Goal: Information Seeking & Learning: Find contact information

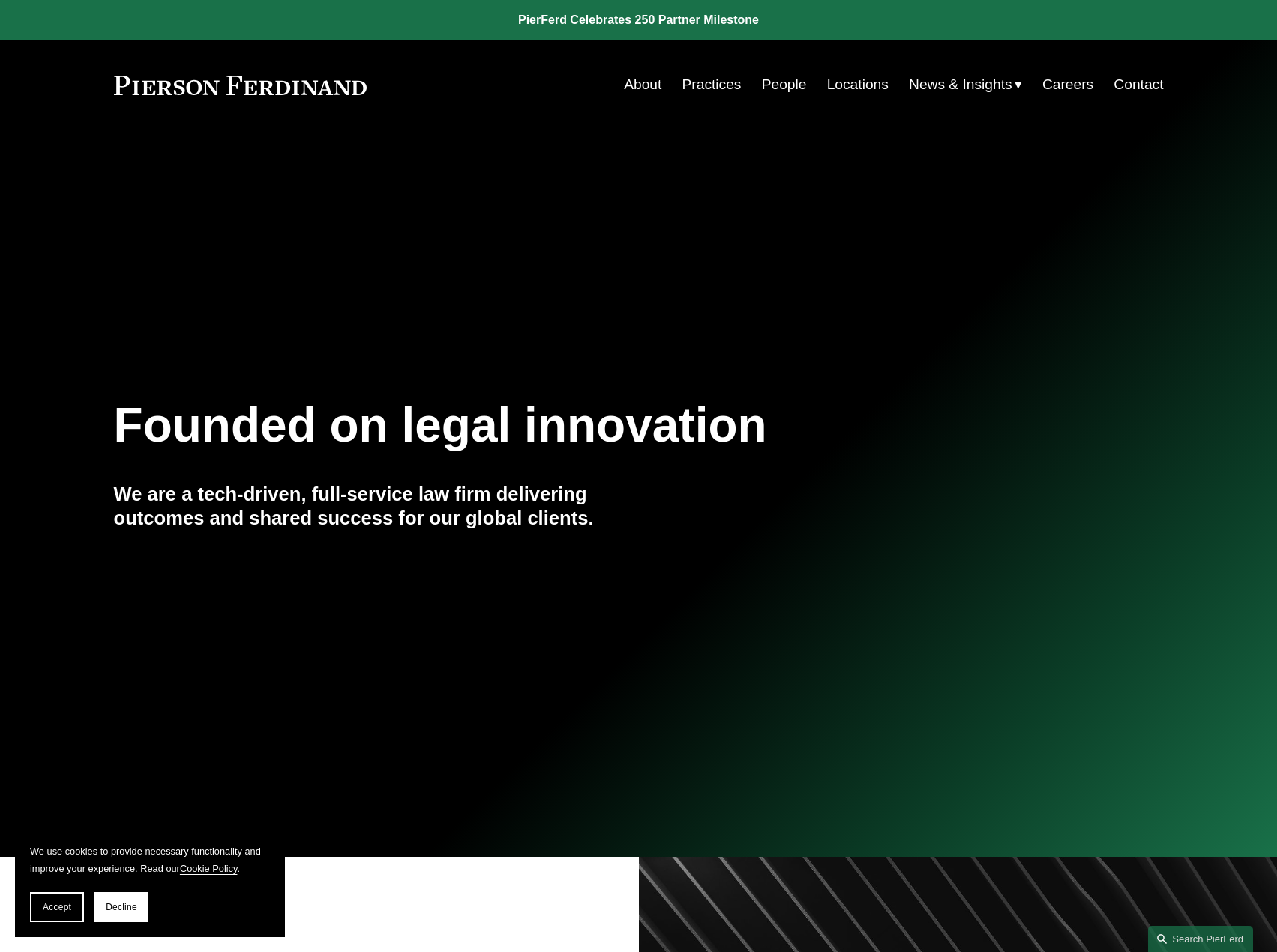
click at [723, 80] on link "Practices" at bounding box center [711, 84] width 59 height 28
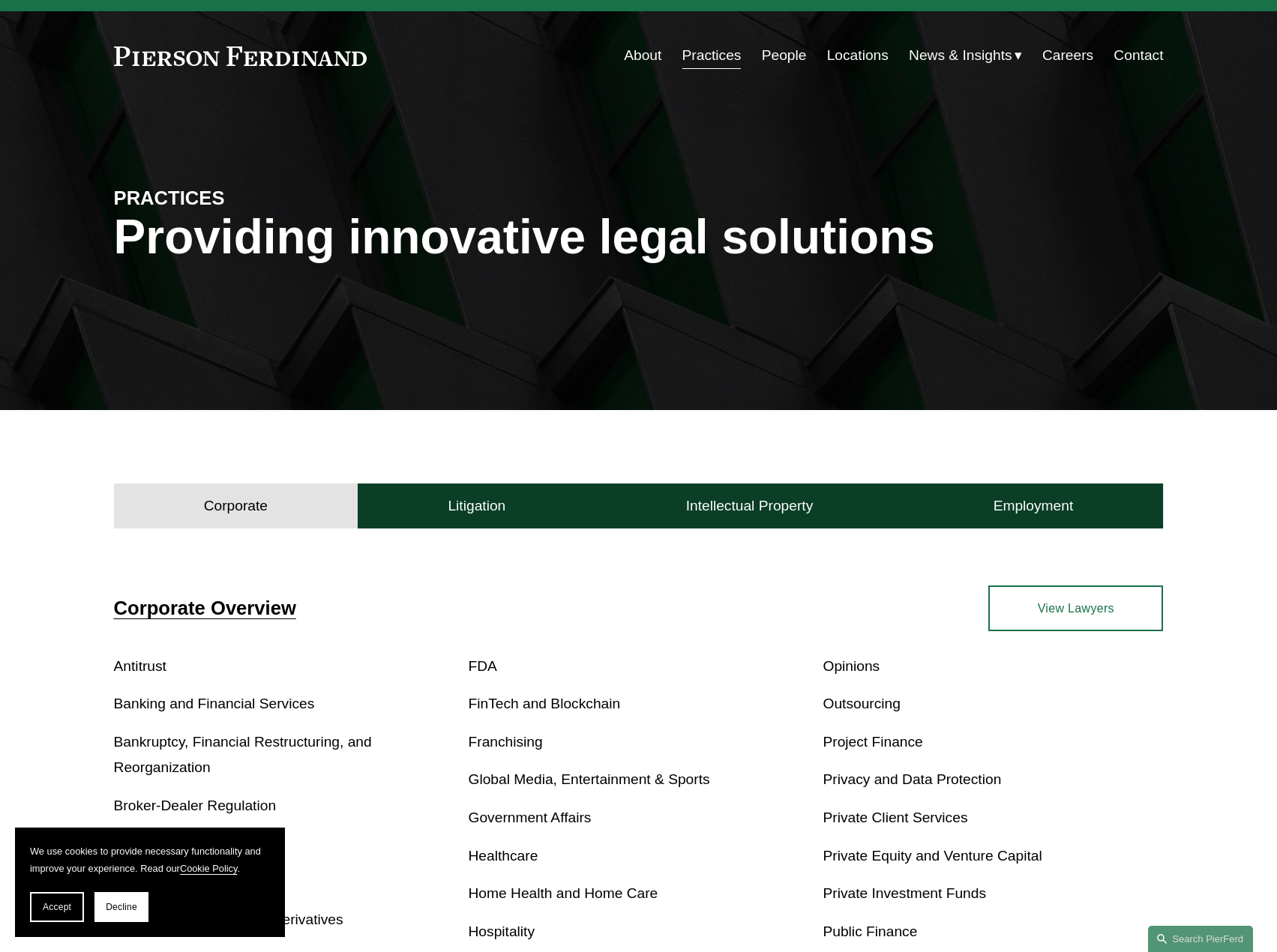
scroll to position [75, 0]
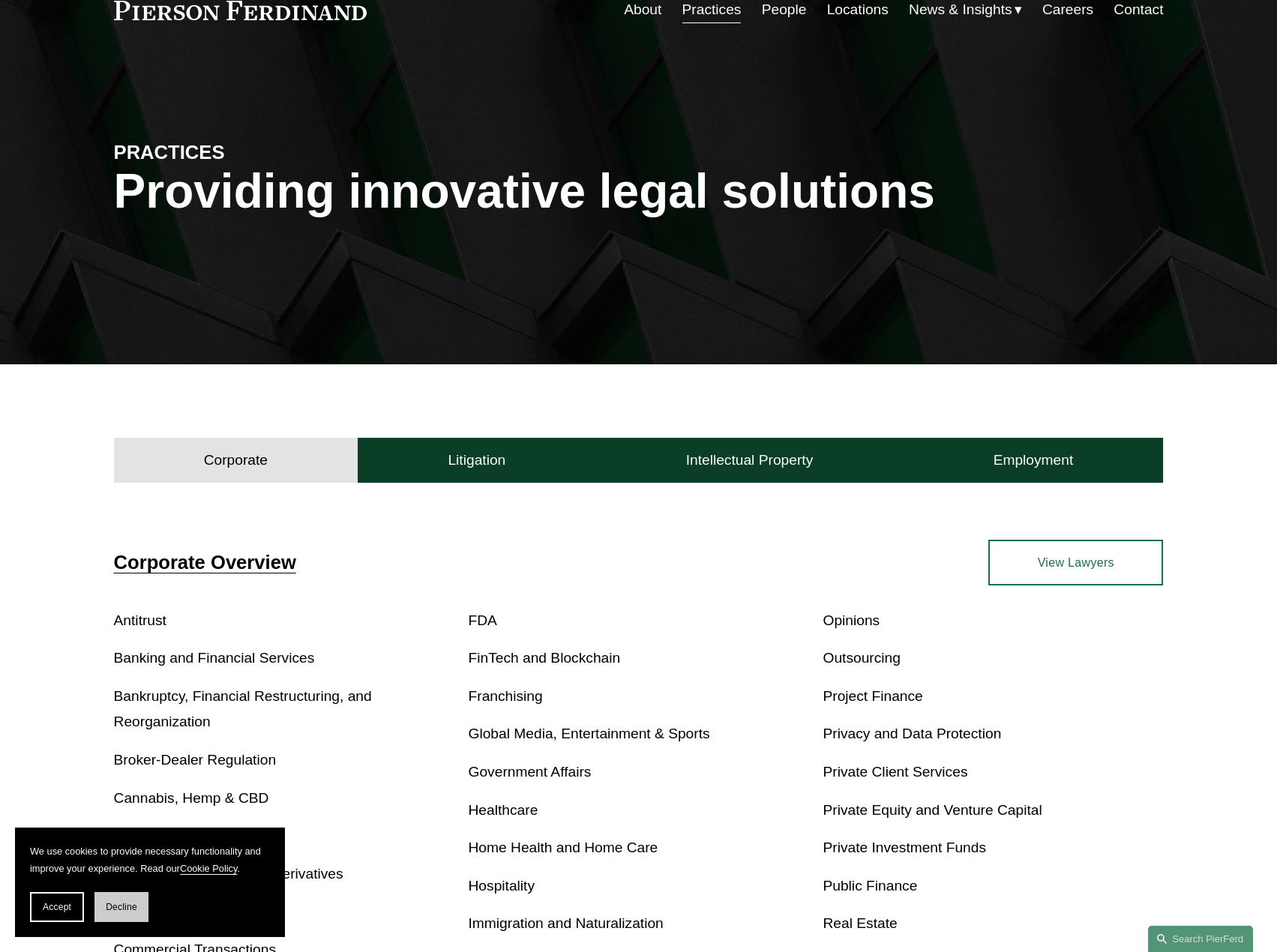
click at [134, 906] on span "Decline" at bounding box center [121, 906] width 32 height 11
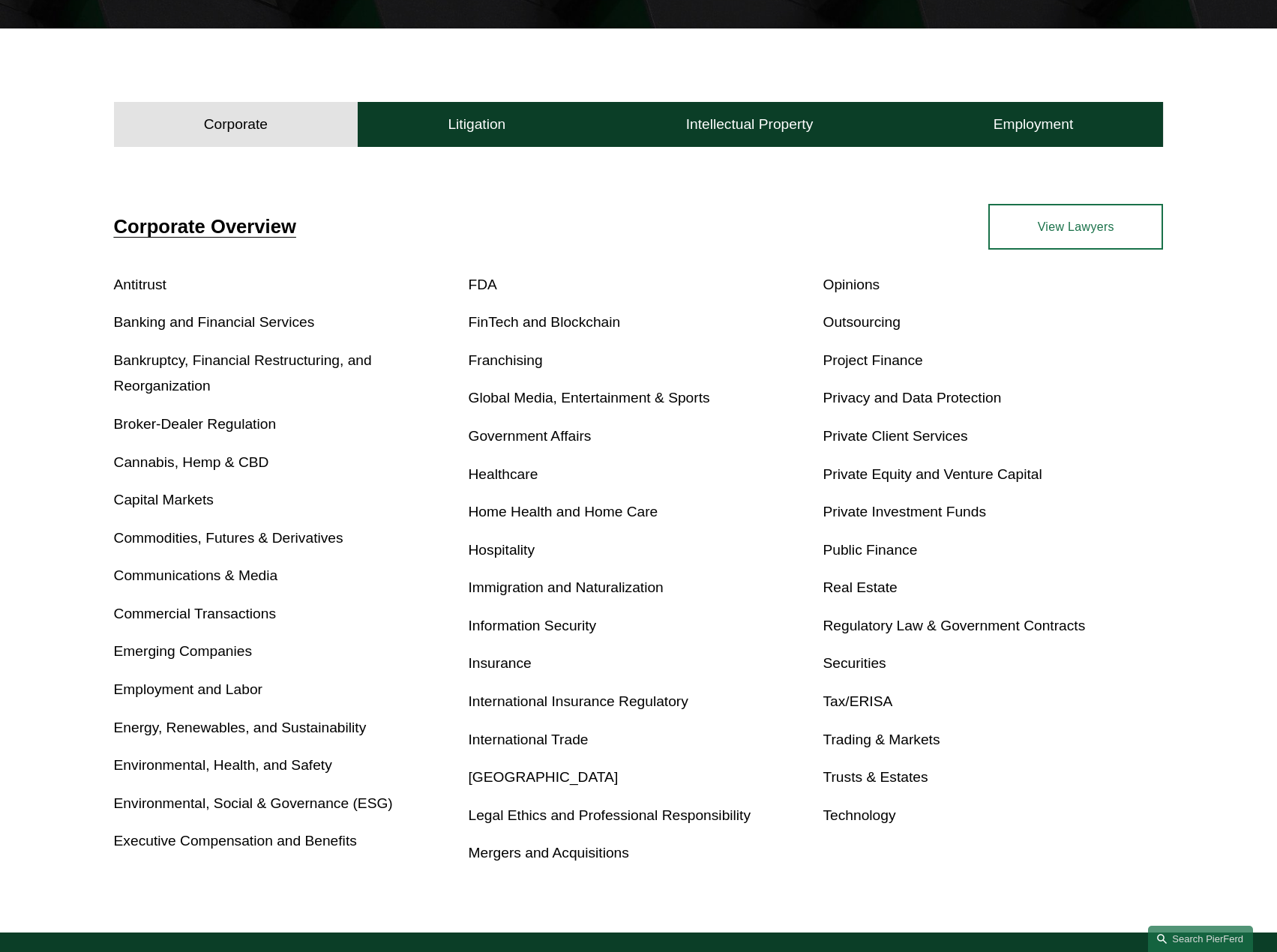
scroll to position [449, 0]
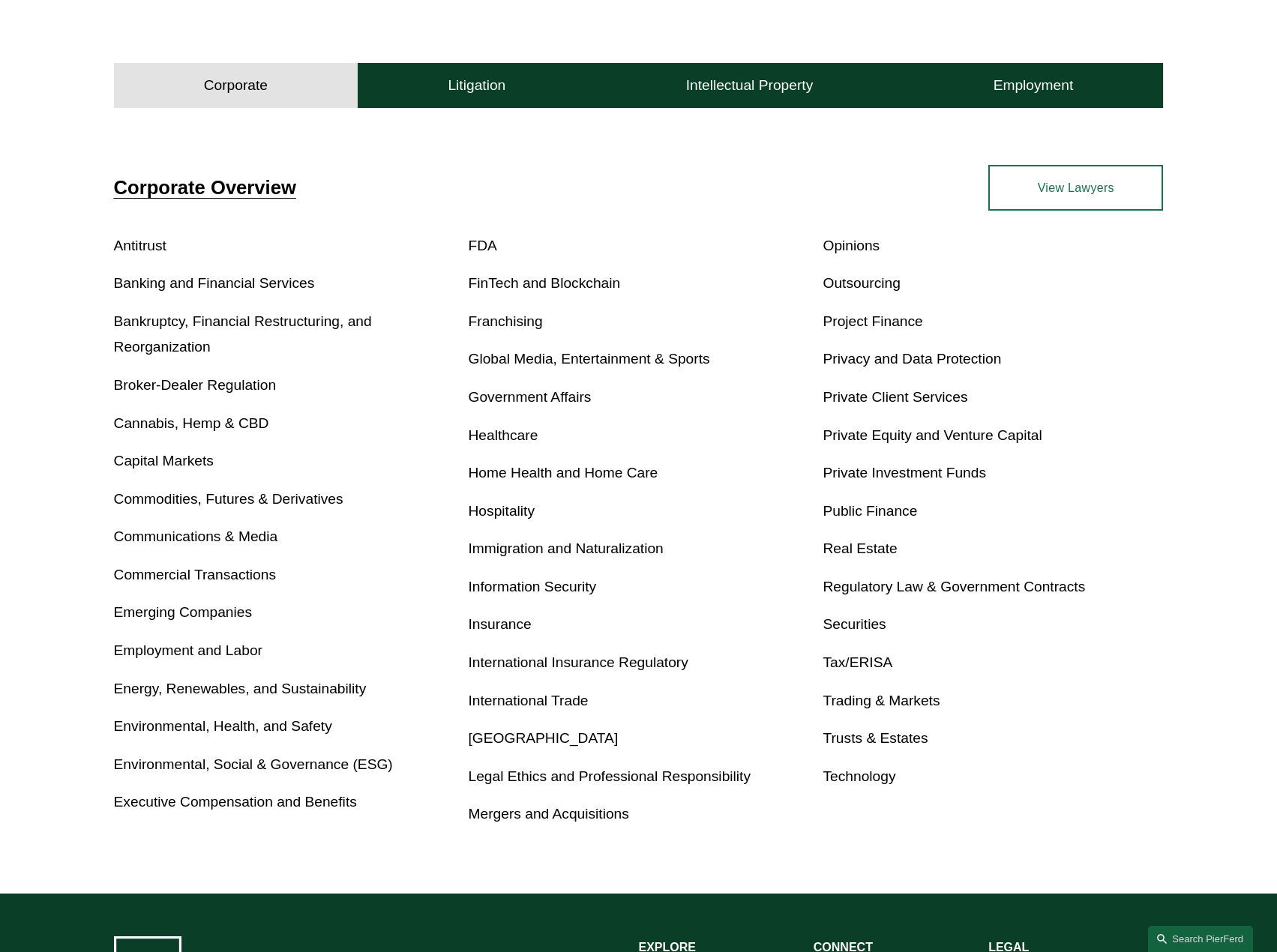
click at [225, 648] on link "Employment and Labor" at bounding box center [188, 650] width 148 height 15
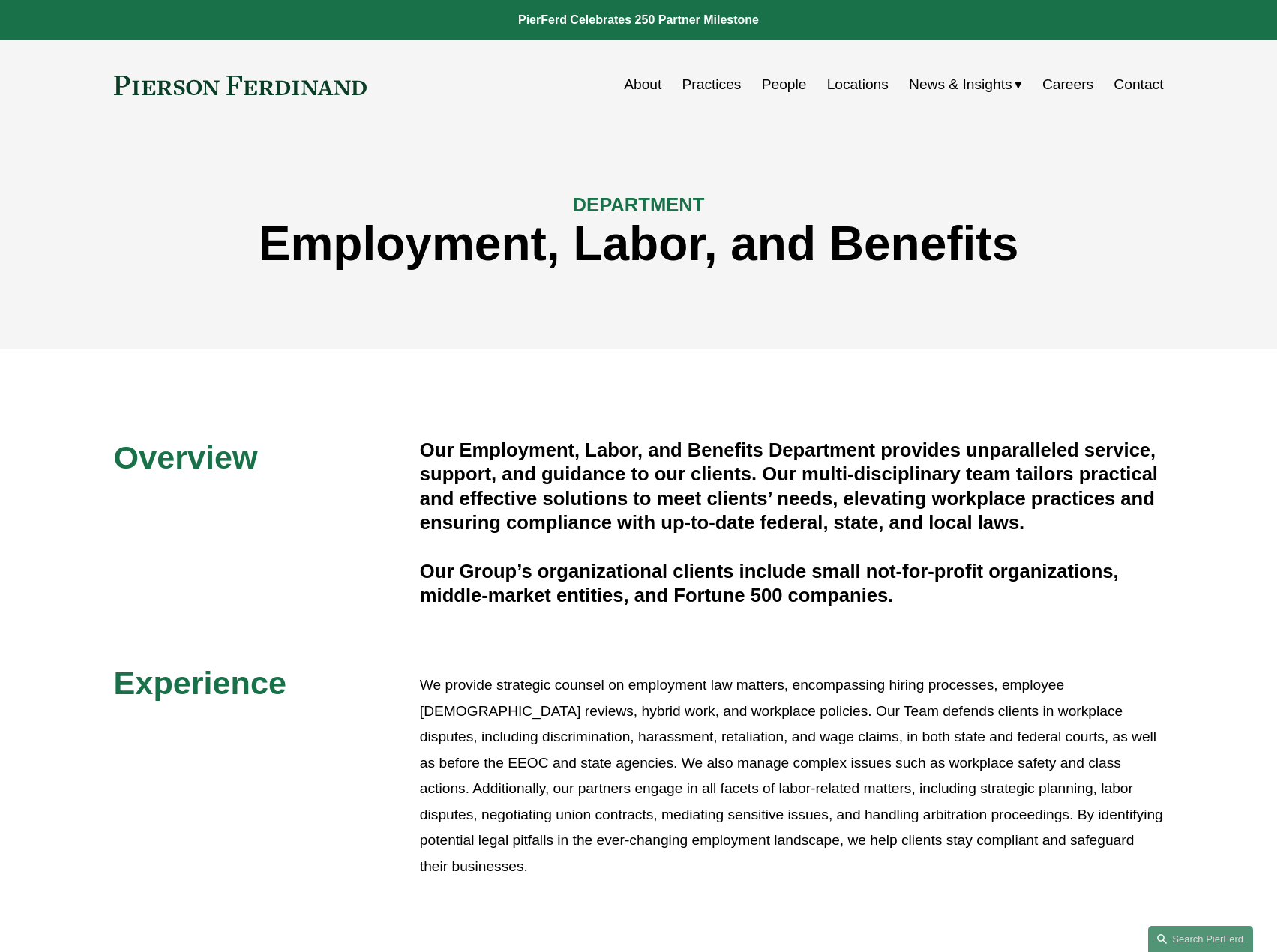
click at [850, 84] on link "Locations" at bounding box center [857, 84] width 61 height 28
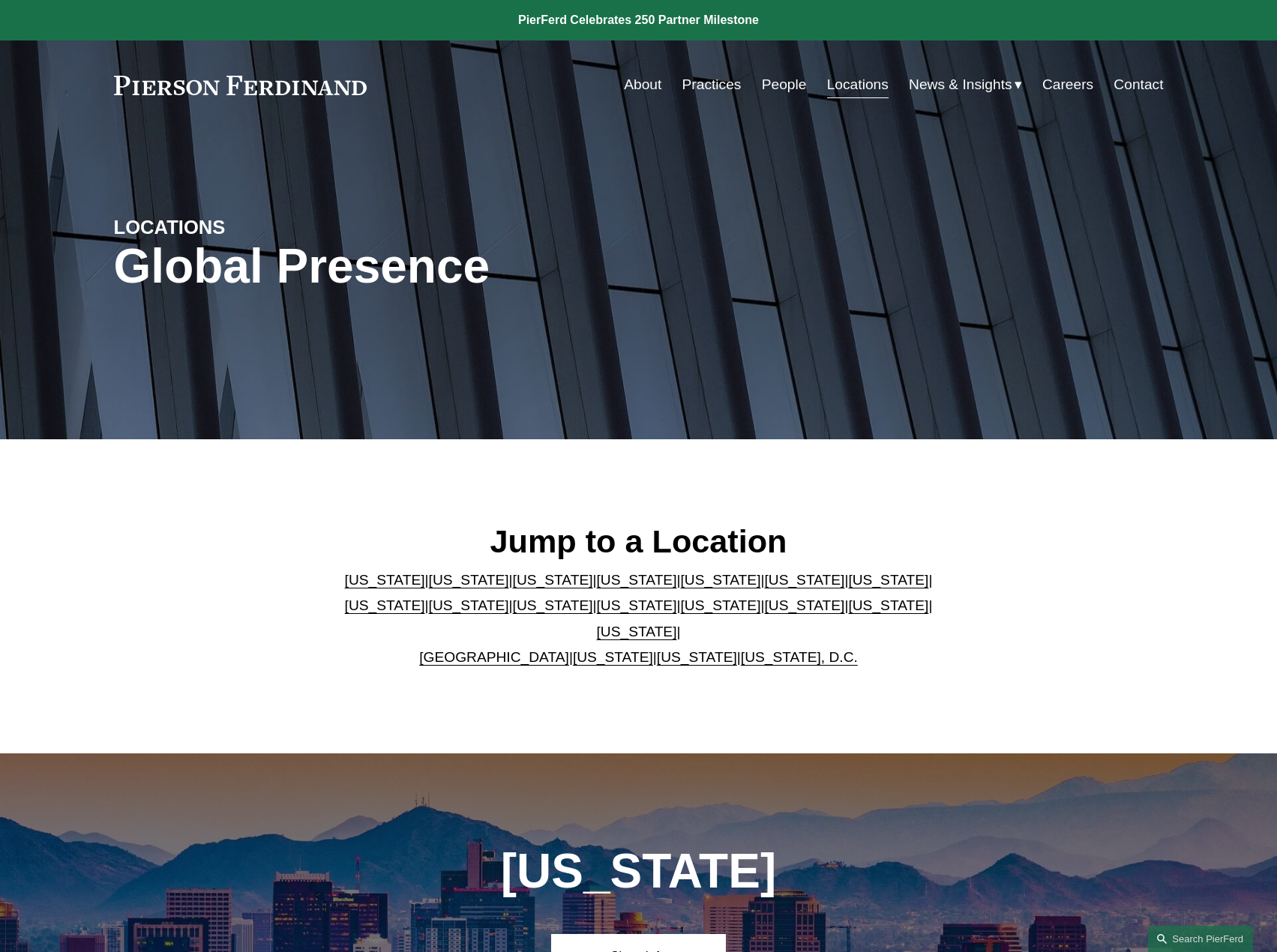
click at [440, 588] on link "[US_STATE]" at bounding box center [469, 579] width 80 height 15
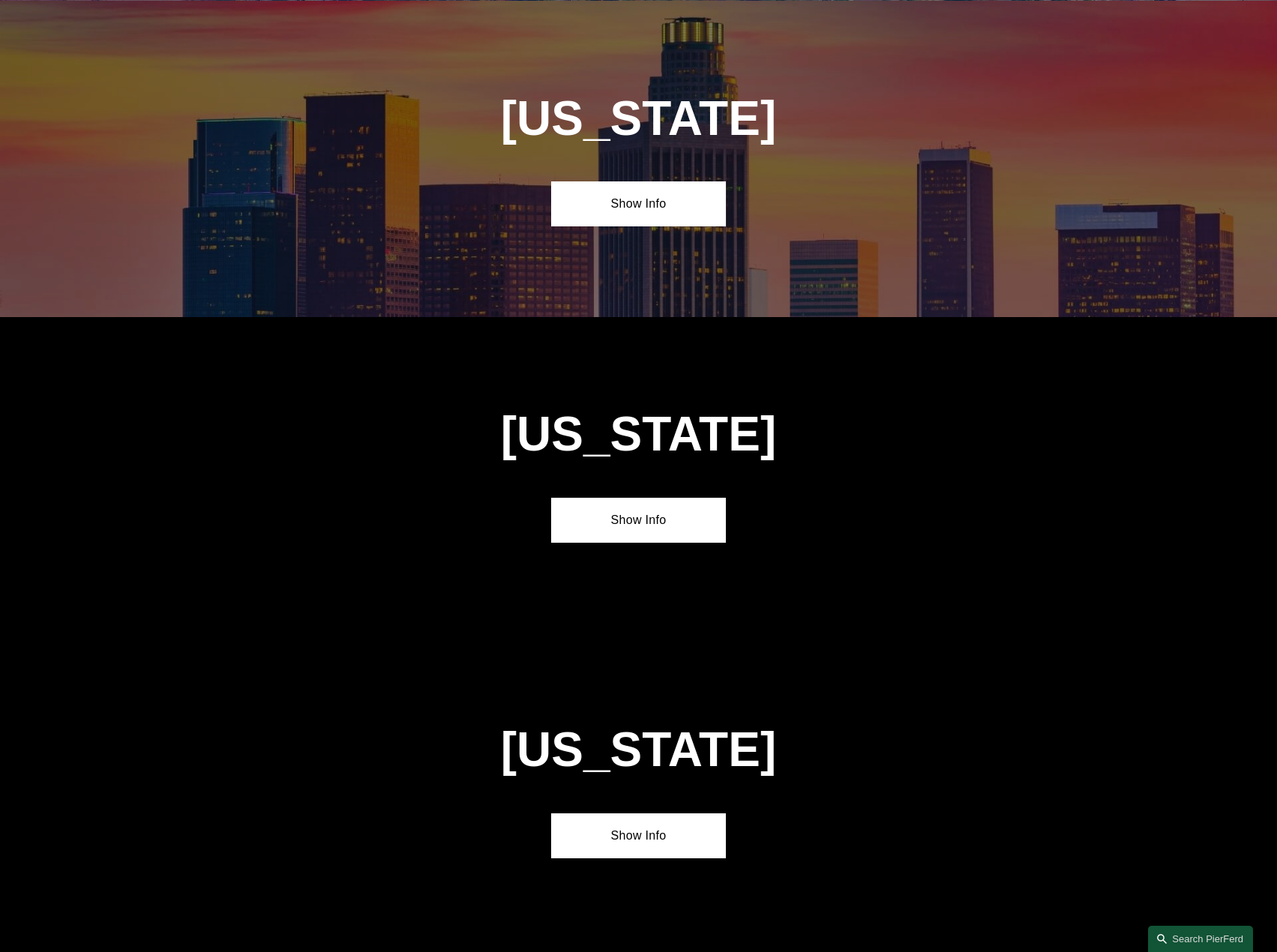
scroll to position [1069, 0]
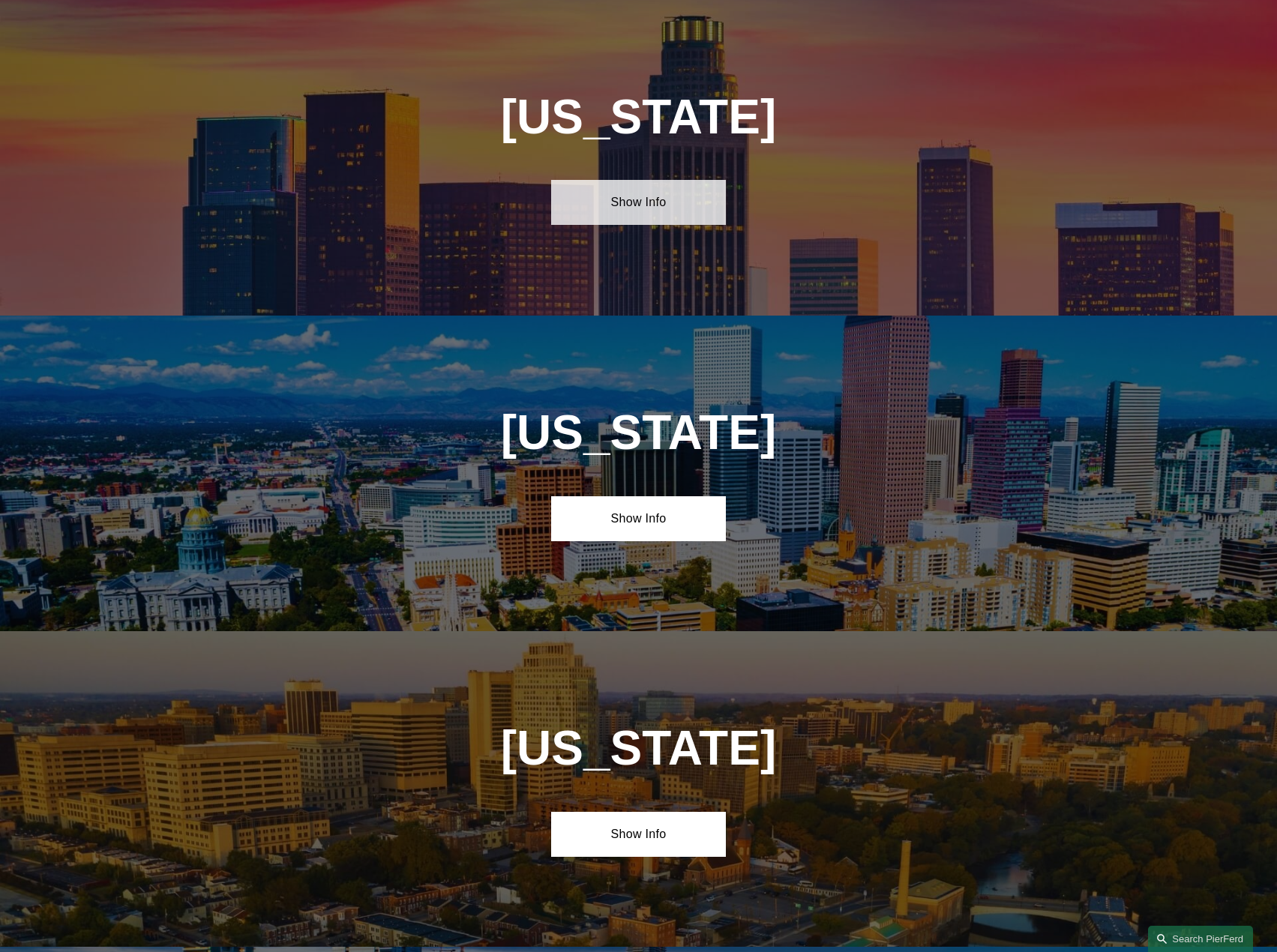
click at [641, 192] on link "Show Info" at bounding box center [638, 202] width 174 height 45
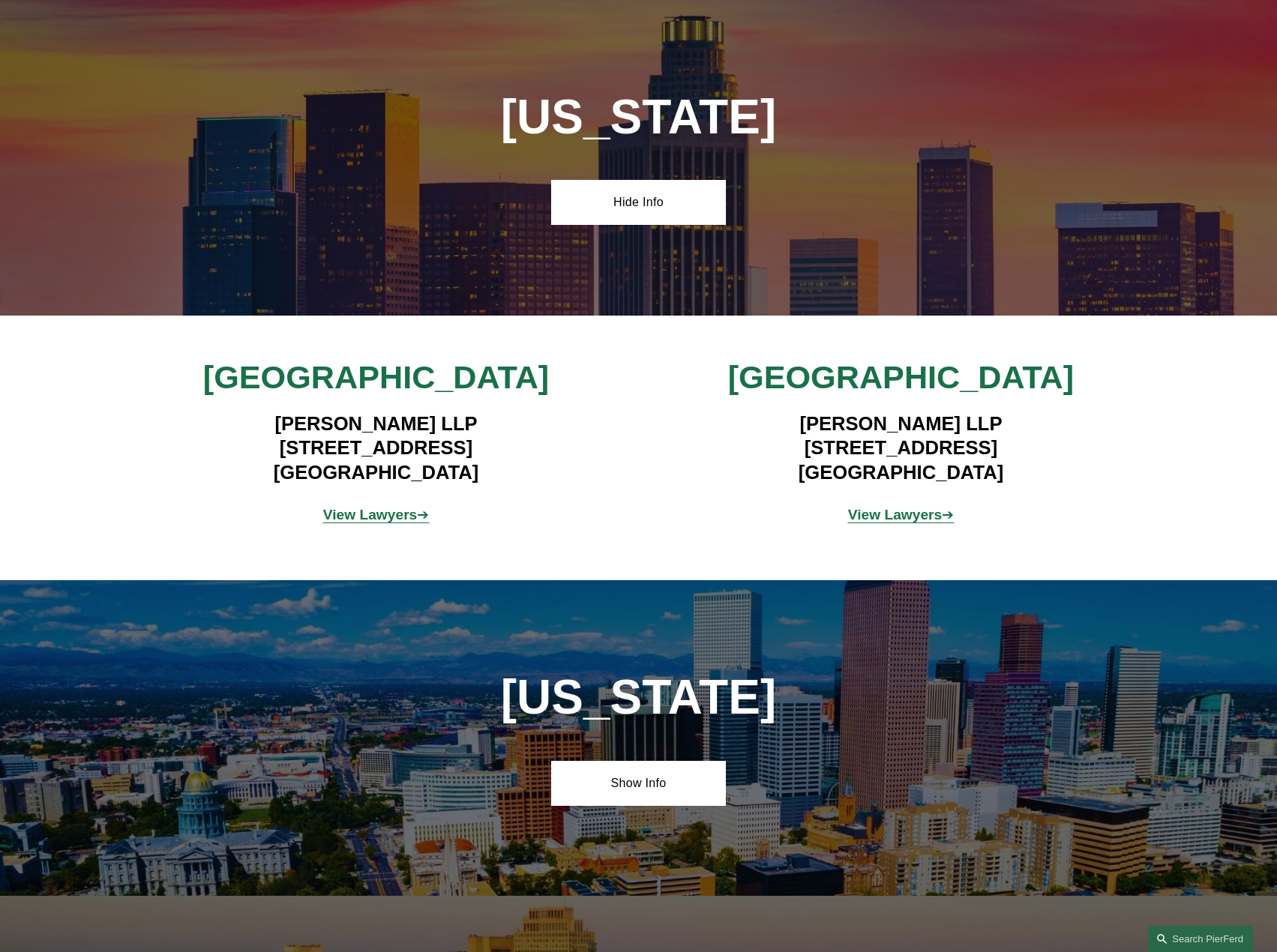
click at [387, 515] on strong "View Lawyers" at bounding box center [371, 514] width 95 height 15
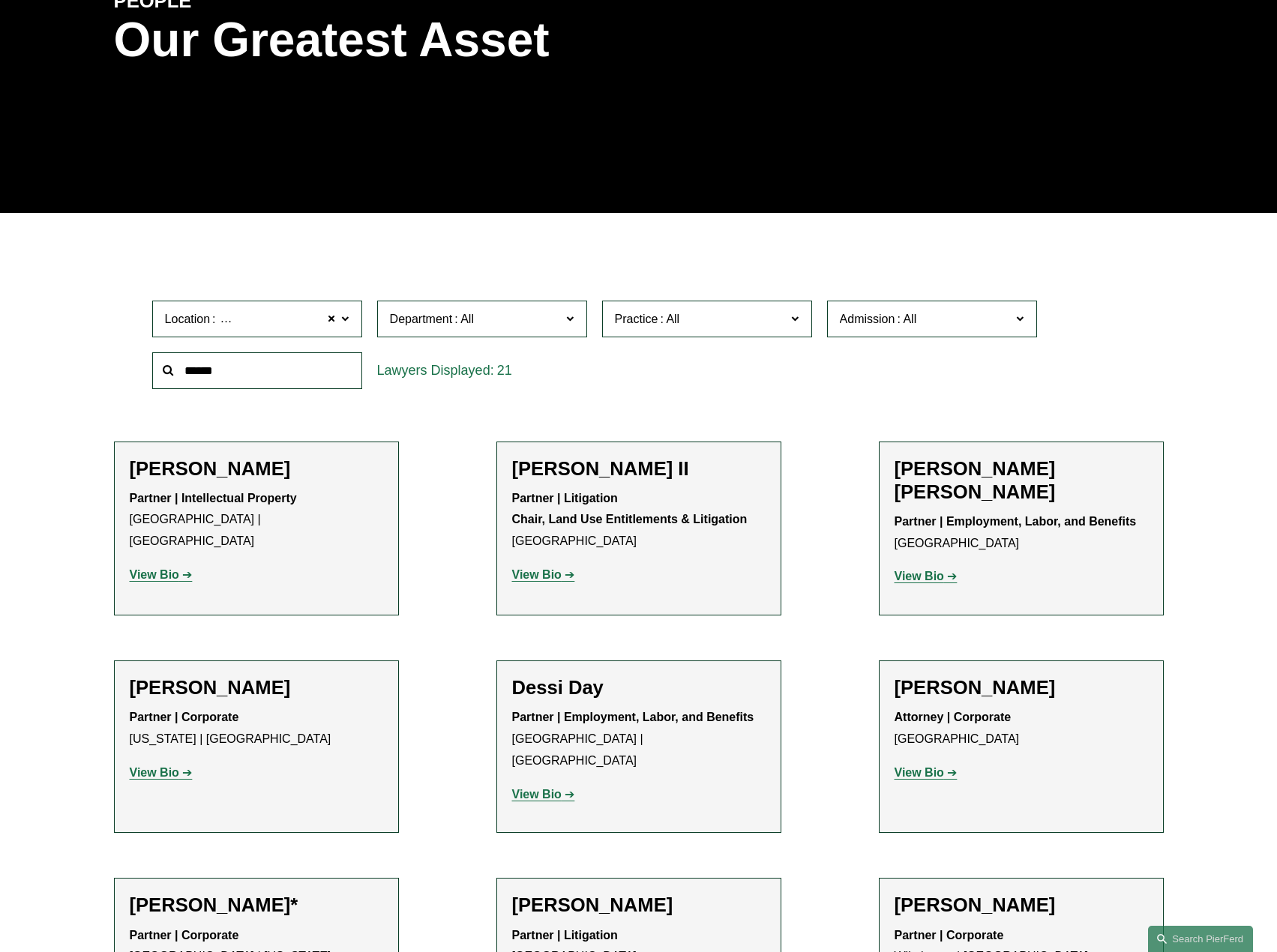
scroll to position [225, 0]
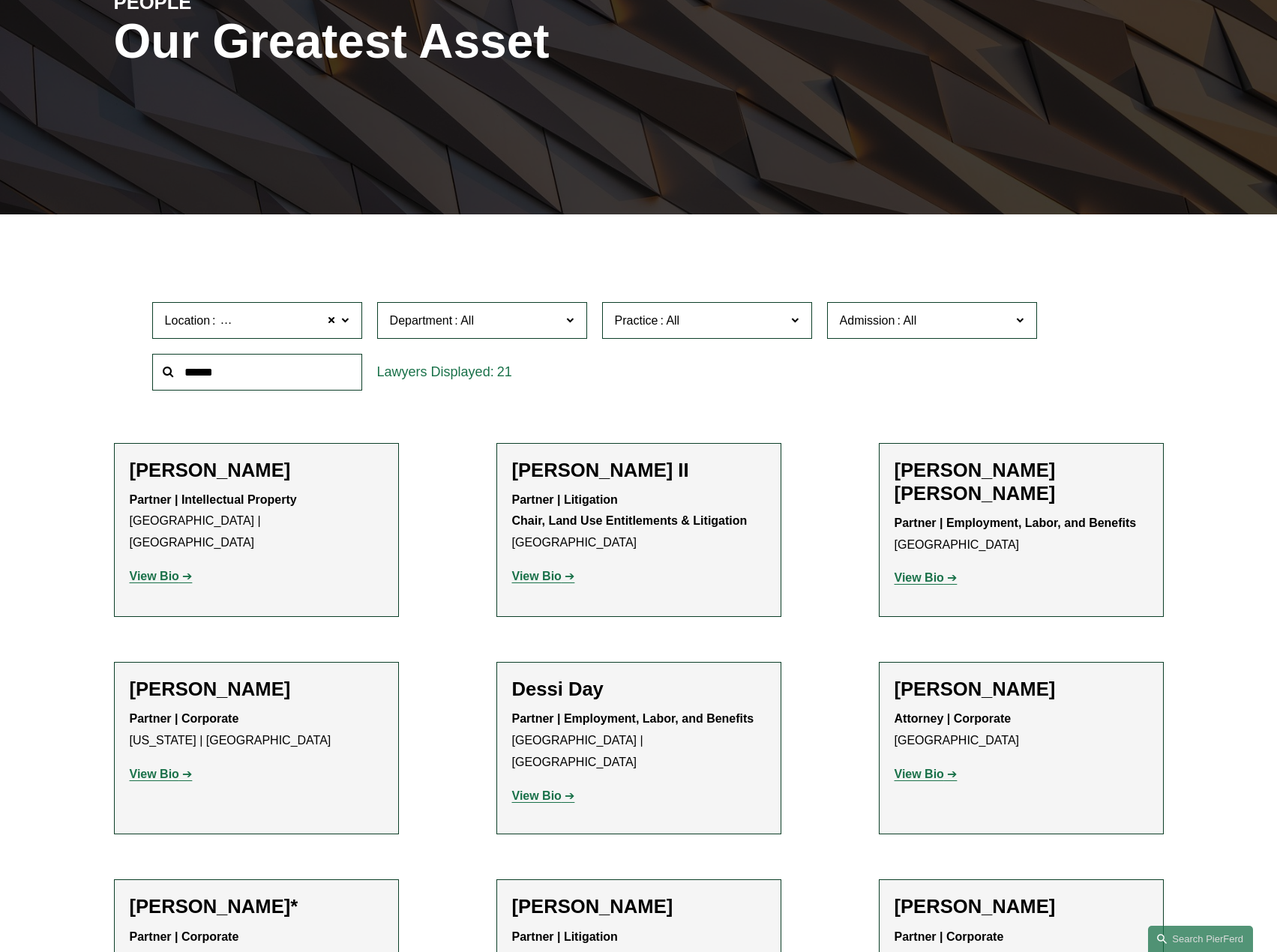
click at [1029, 297] on div "Admission All [US_STATE] [US_STATE] [US_STATE] [US_STATE] [US_STATE] [GEOGRAPHI…" at bounding box center [932, 320] width 225 height 51
click at [975, 323] on span "Admission" at bounding box center [925, 320] width 171 height 20
click at [972, 326] on span "Admission" at bounding box center [925, 320] width 171 height 20
click at [476, 327] on span "Department" at bounding box center [475, 320] width 171 height 20
click at [0, 0] on link "Employment, Labor, and Benefits" at bounding box center [0, 0] width 0 height 0
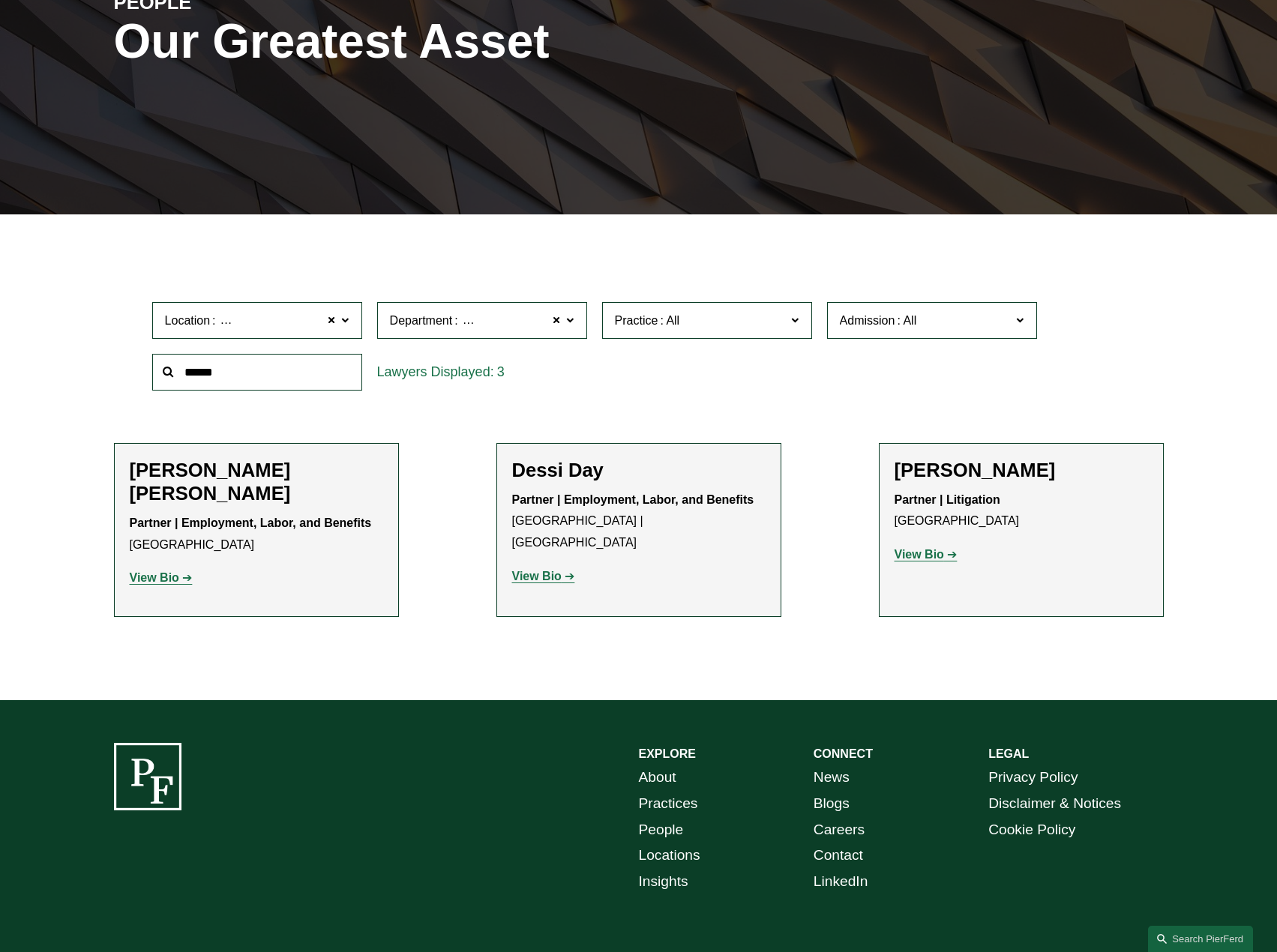
click at [166, 571] on strong "View Bio" at bounding box center [154, 577] width 49 height 13
click at [920, 557] on strong "View Bio" at bounding box center [919, 554] width 49 height 13
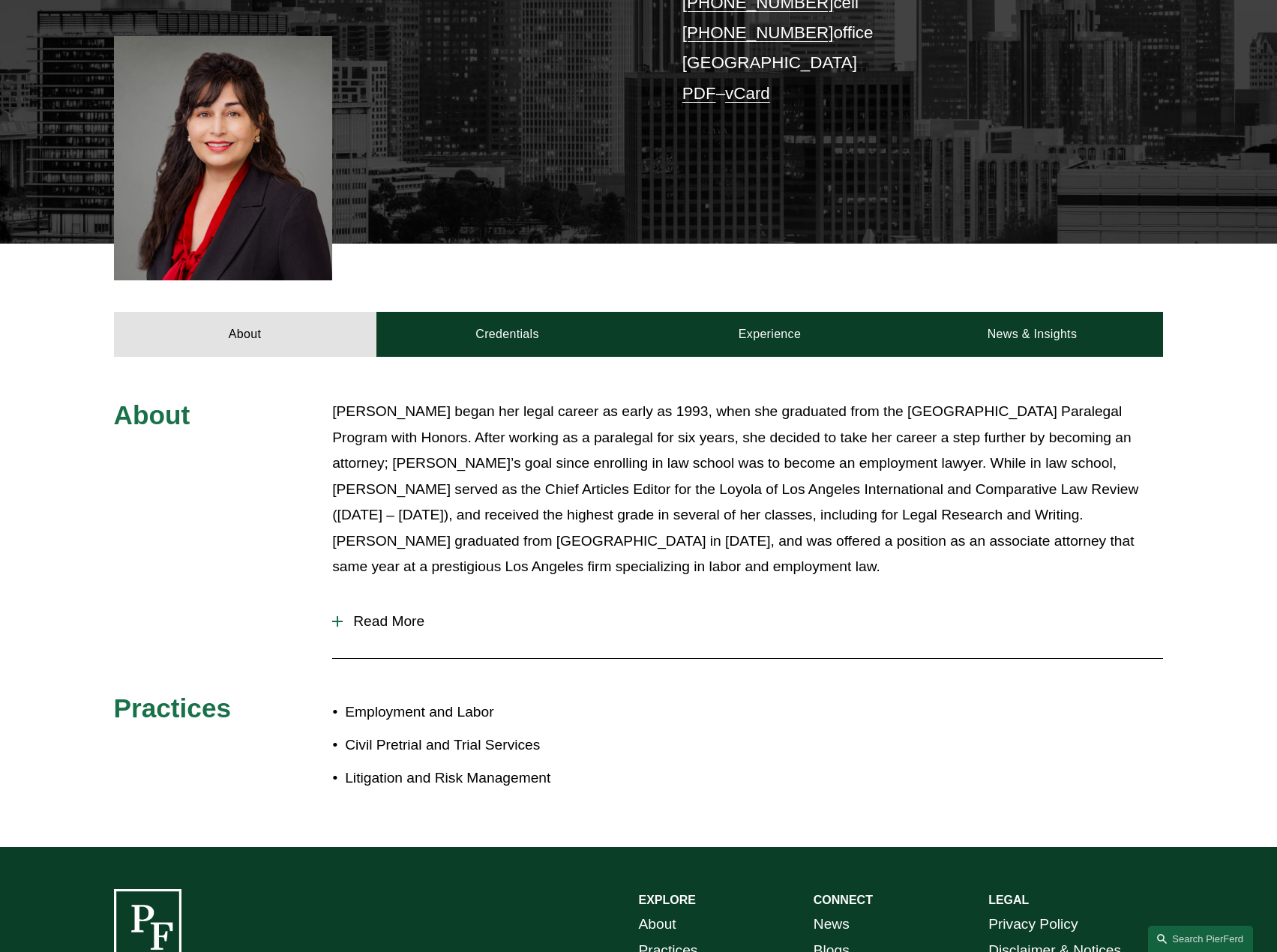
scroll to position [449, 0]
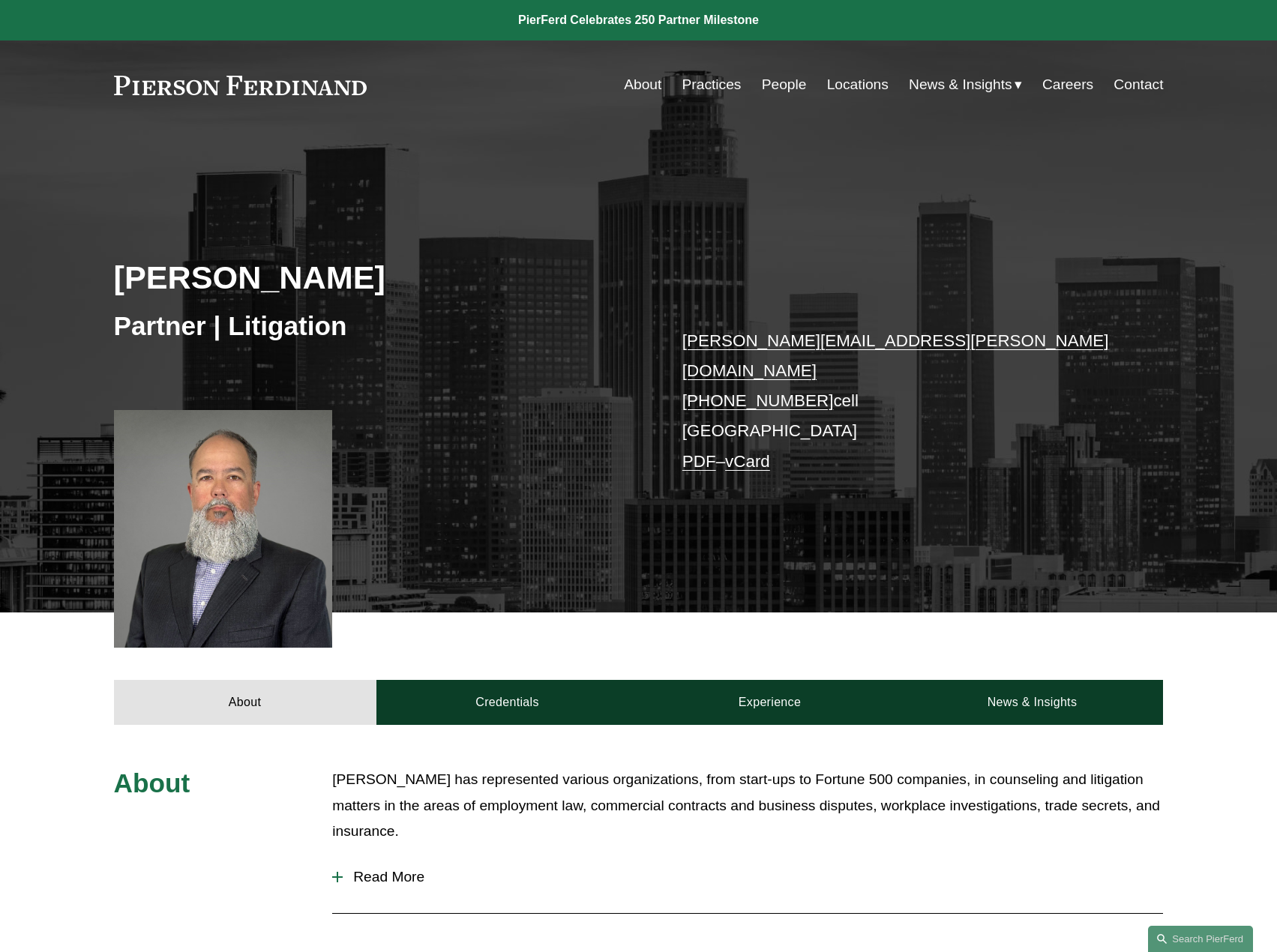
click at [884, 84] on nav "About Practices People Locations News & Insights News Insights Blogs Careers Co…" at bounding box center [893, 84] width 539 height 28
click at [866, 84] on link "Locations" at bounding box center [857, 84] width 61 height 28
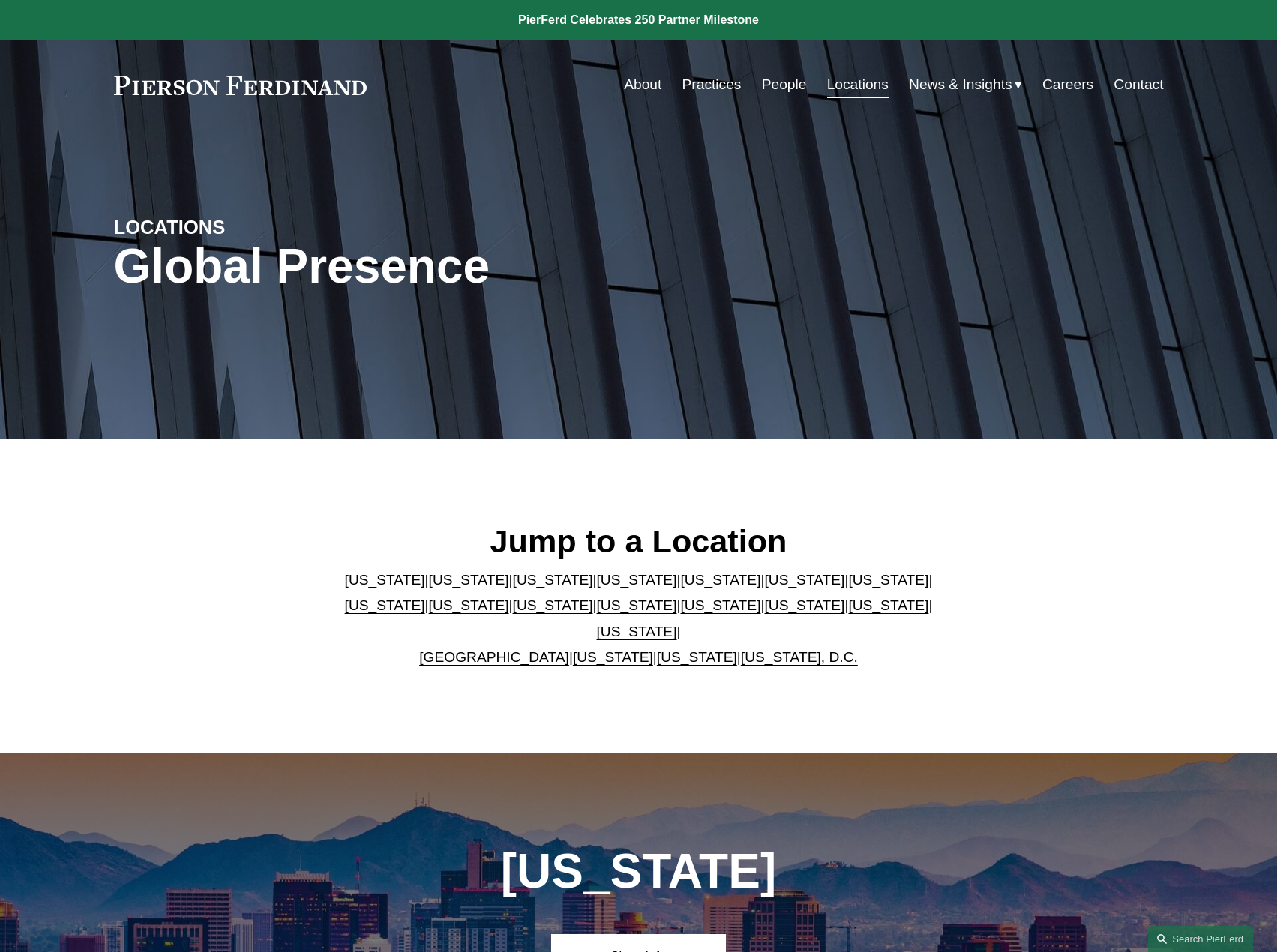
click at [597, 613] on link "[US_STATE]" at bounding box center [637, 605] width 80 height 15
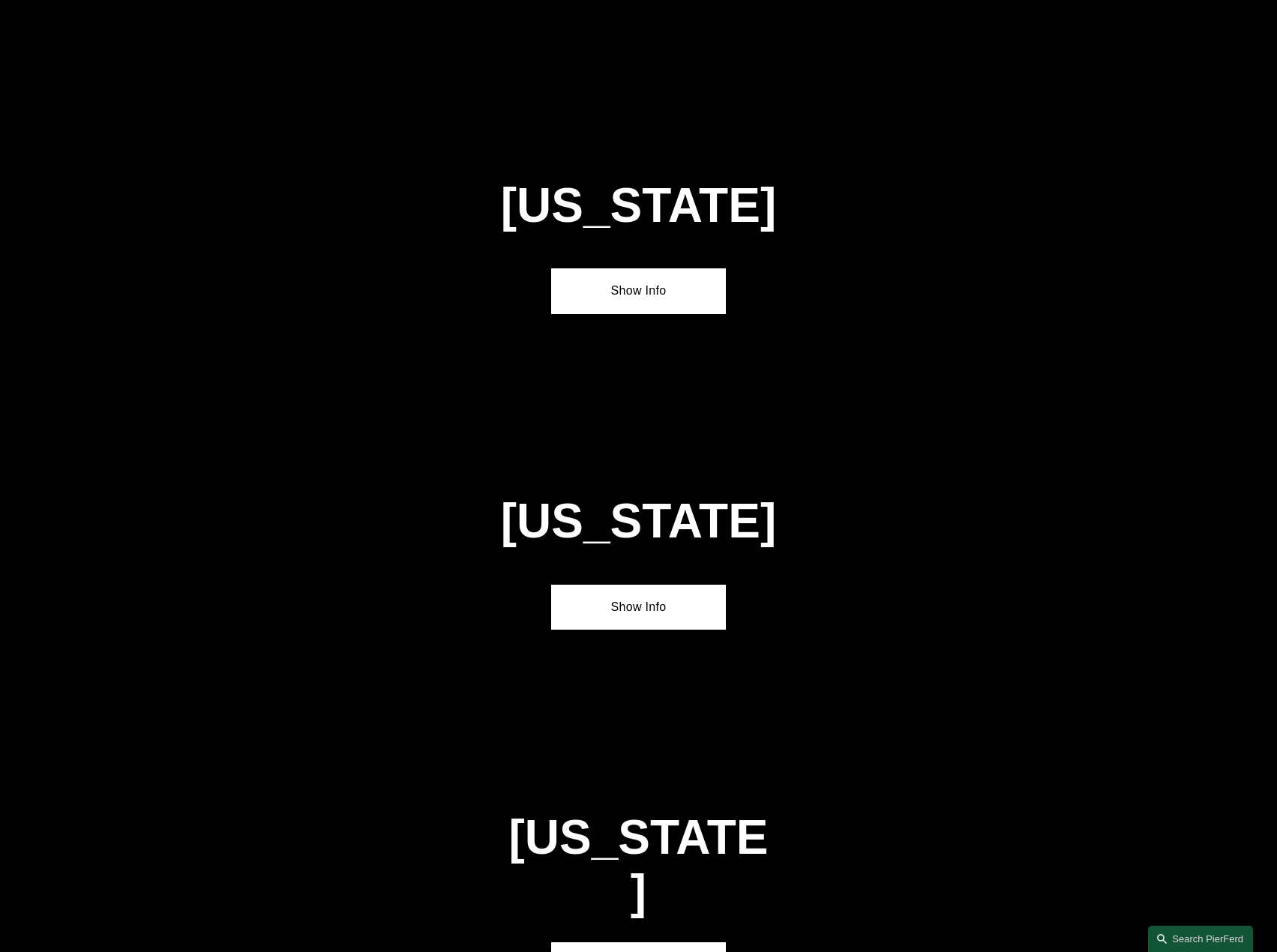
scroll to position [3912, 0]
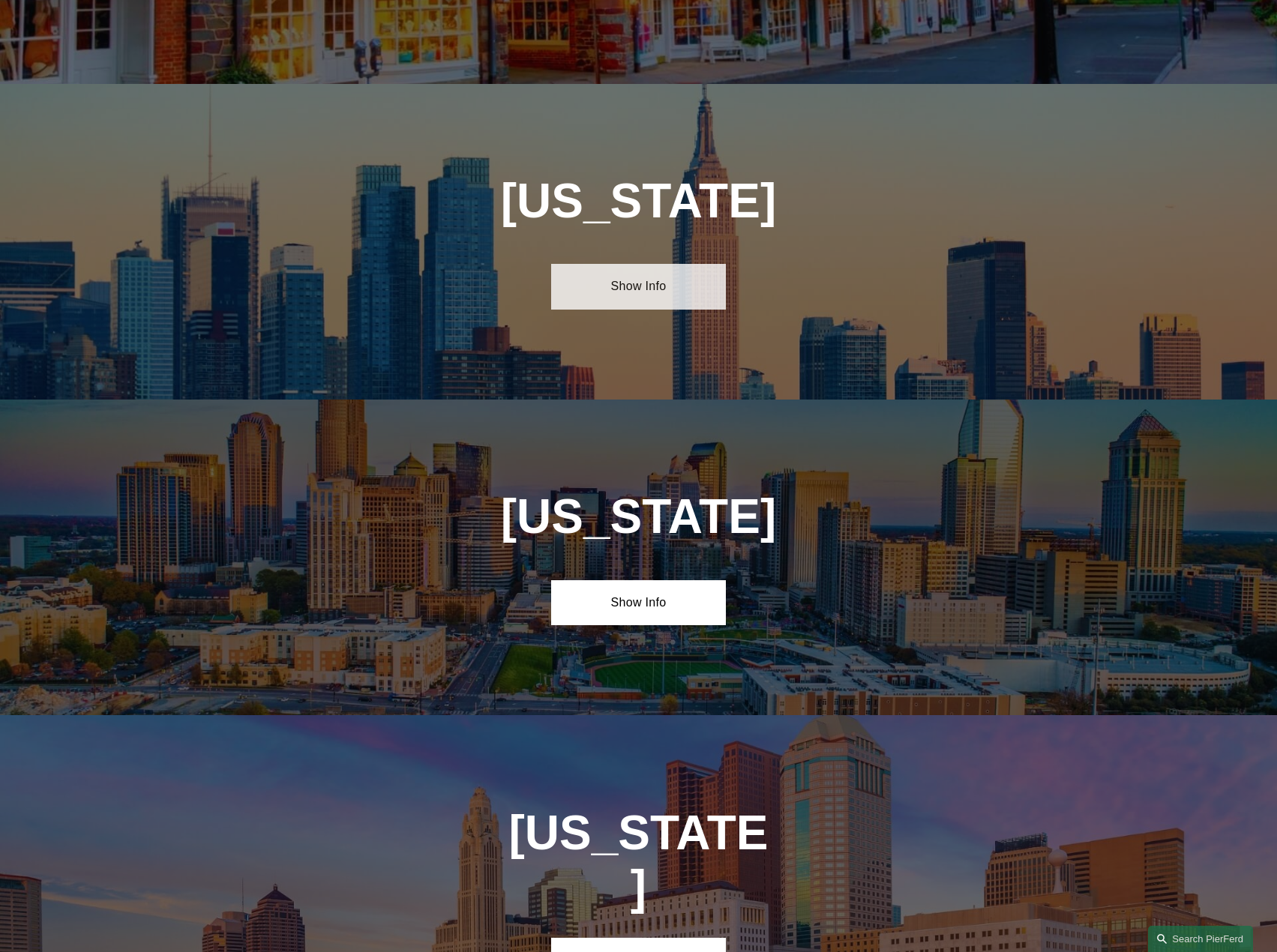
click at [652, 263] on link "Show Info" at bounding box center [638, 286] width 174 height 45
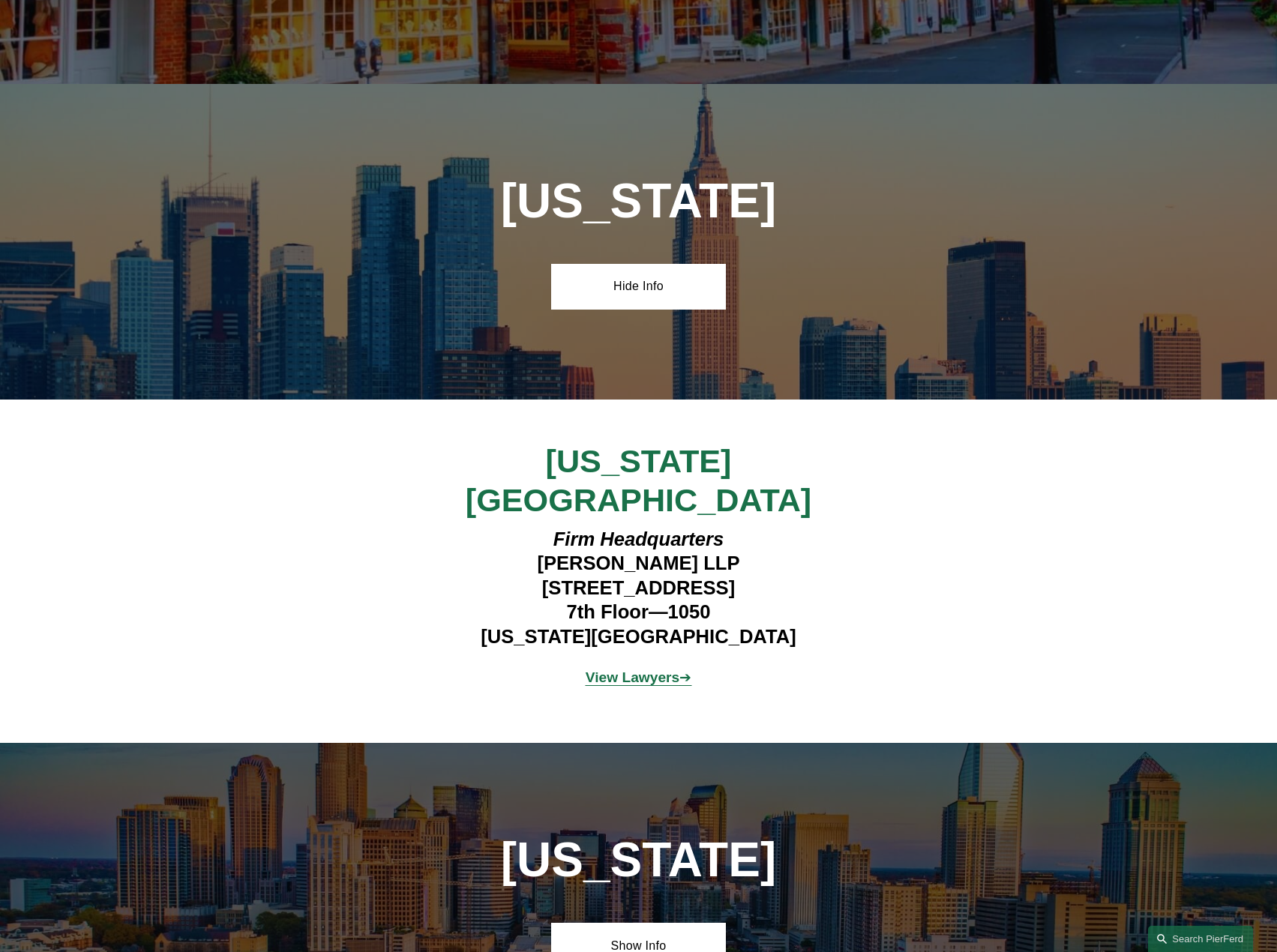
click at [638, 669] on strong "View Lawyers" at bounding box center [633, 677] width 95 height 15
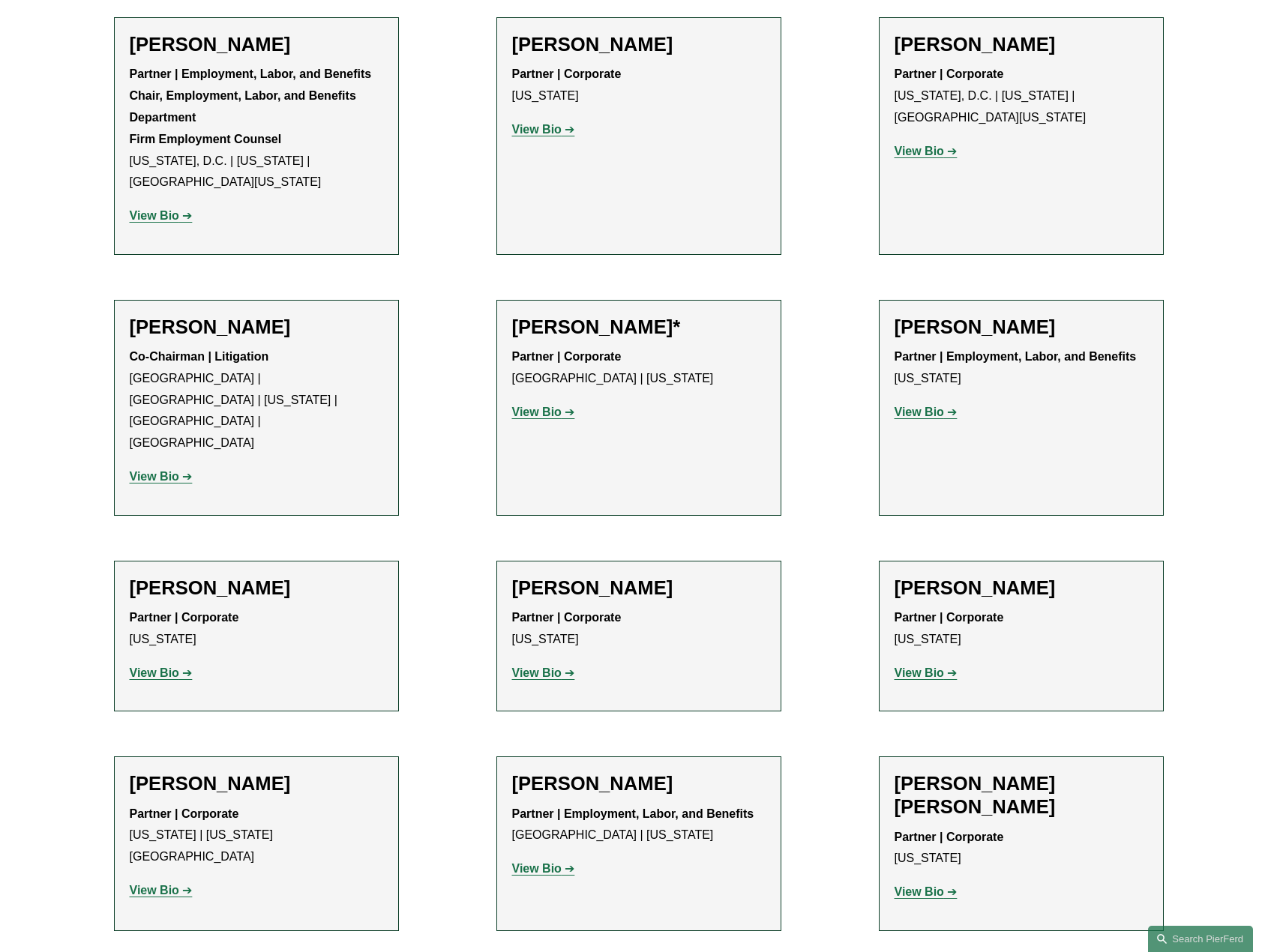
scroll to position [2023, 0]
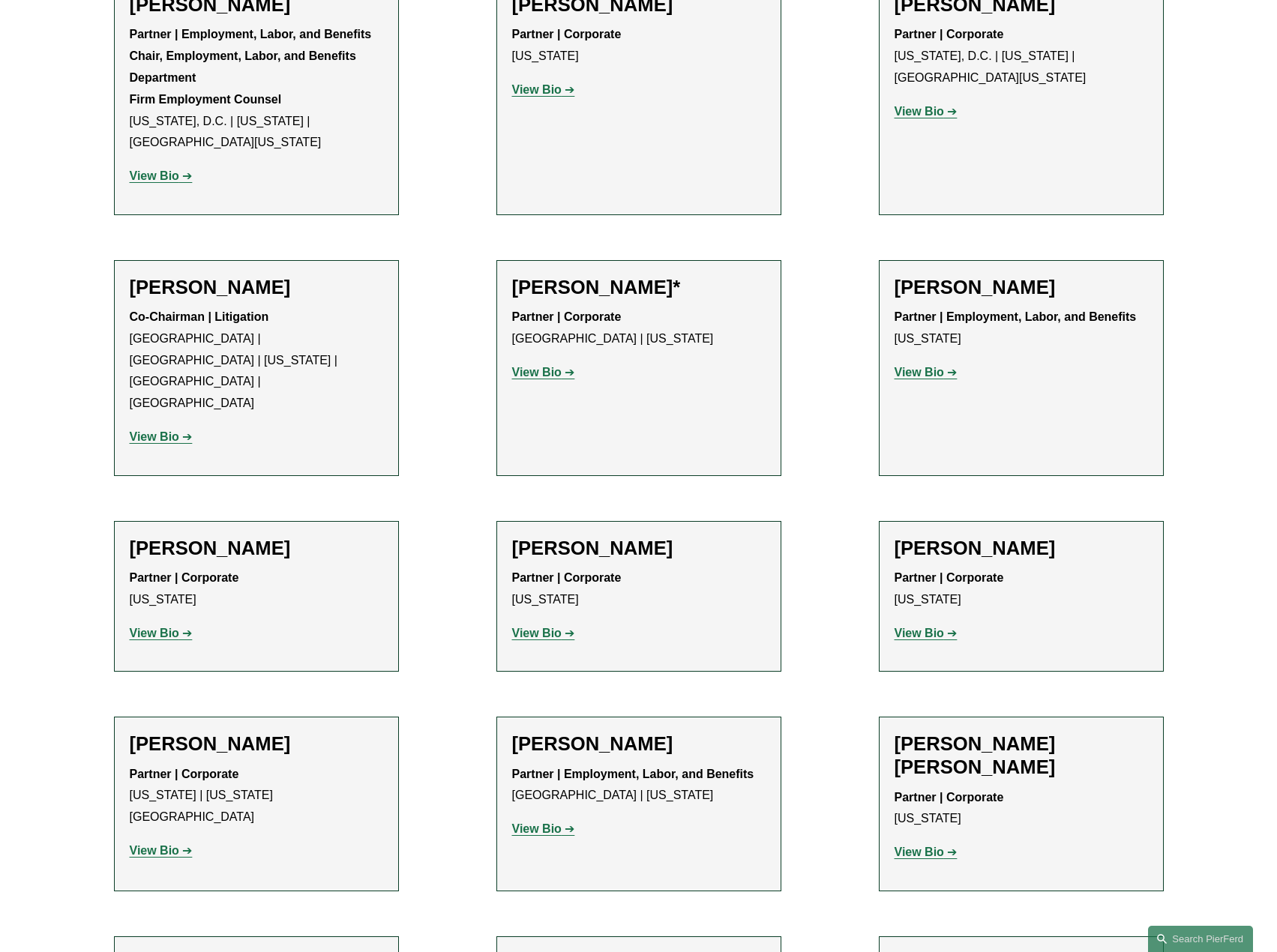
click at [525, 822] on strong "View Bio" at bounding box center [537, 828] width 49 height 13
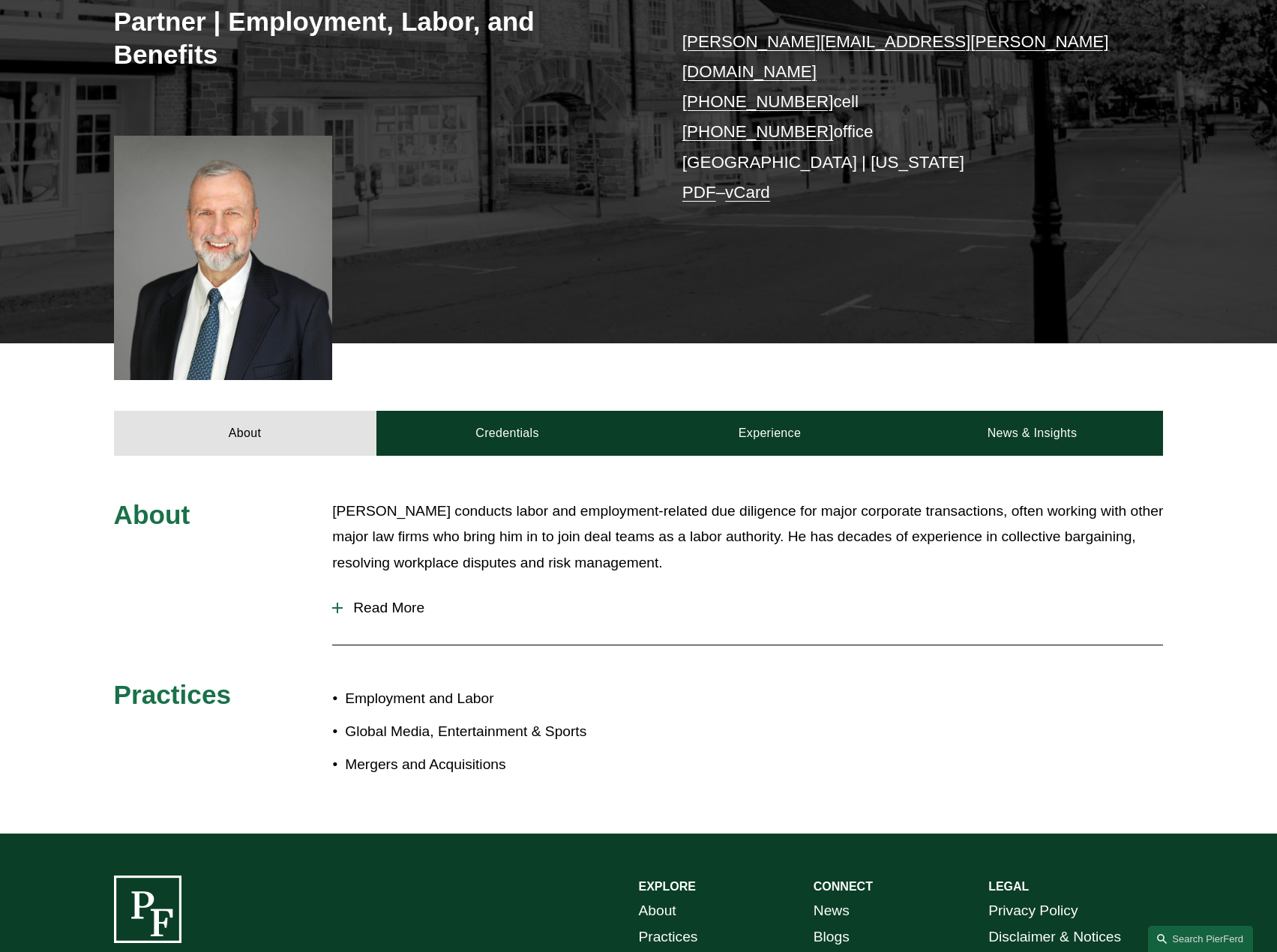
scroll to position [300, 0]
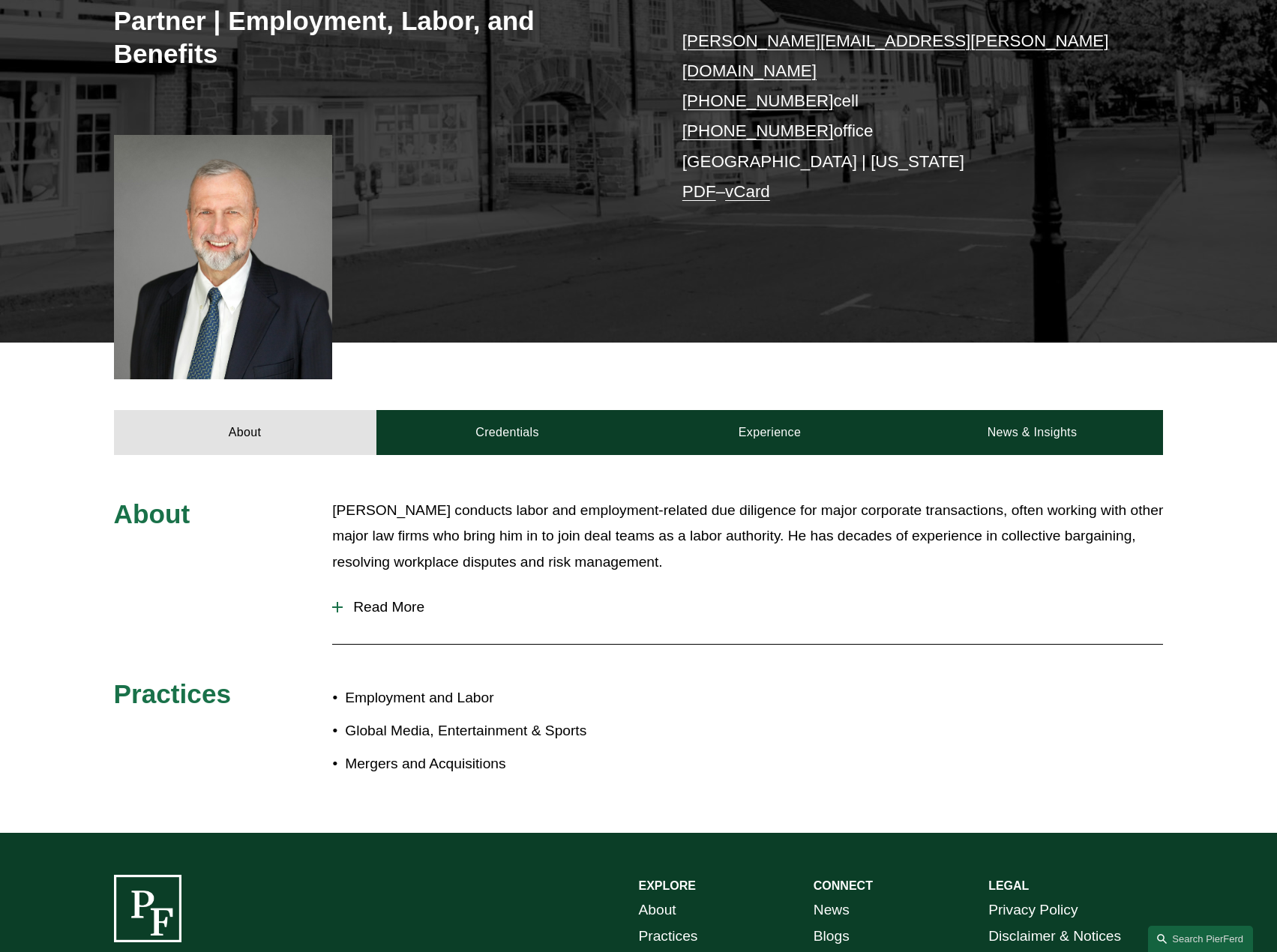
click at [380, 599] on span "Read More" at bounding box center [753, 606] width 821 height 16
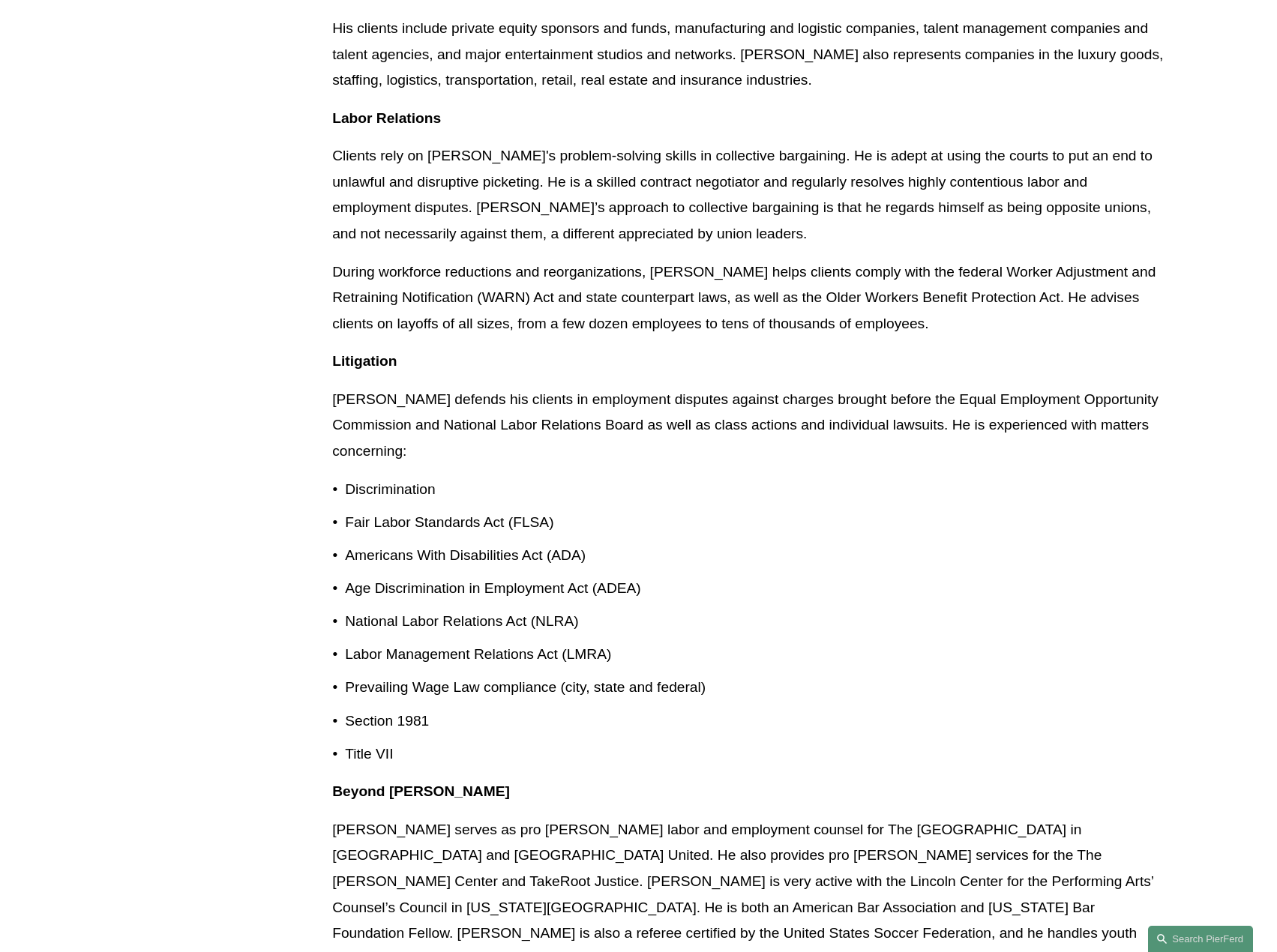
scroll to position [1124, 0]
